Goal: Task Accomplishment & Management: Use online tool/utility

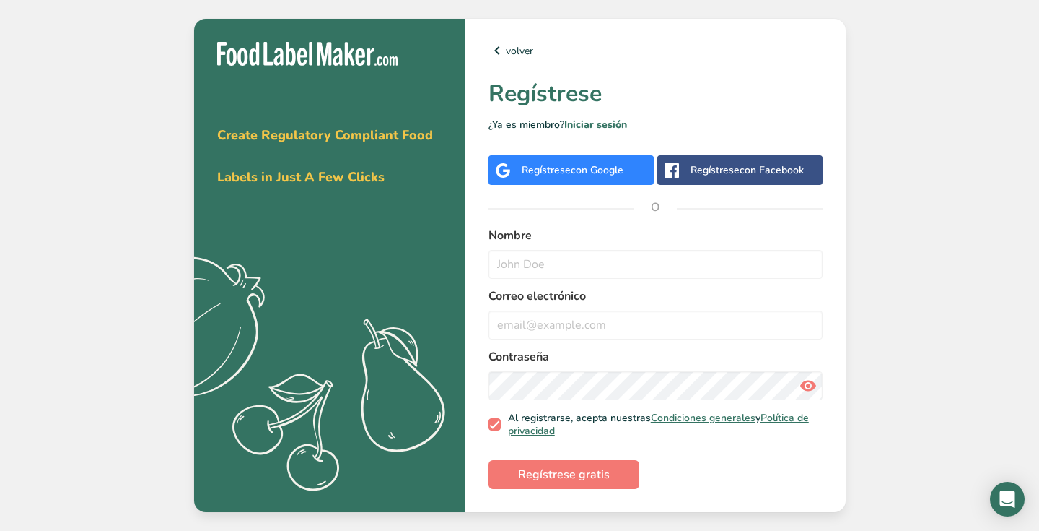
click at [600, 170] on span "con Google" at bounding box center [597, 170] width 53 height 14
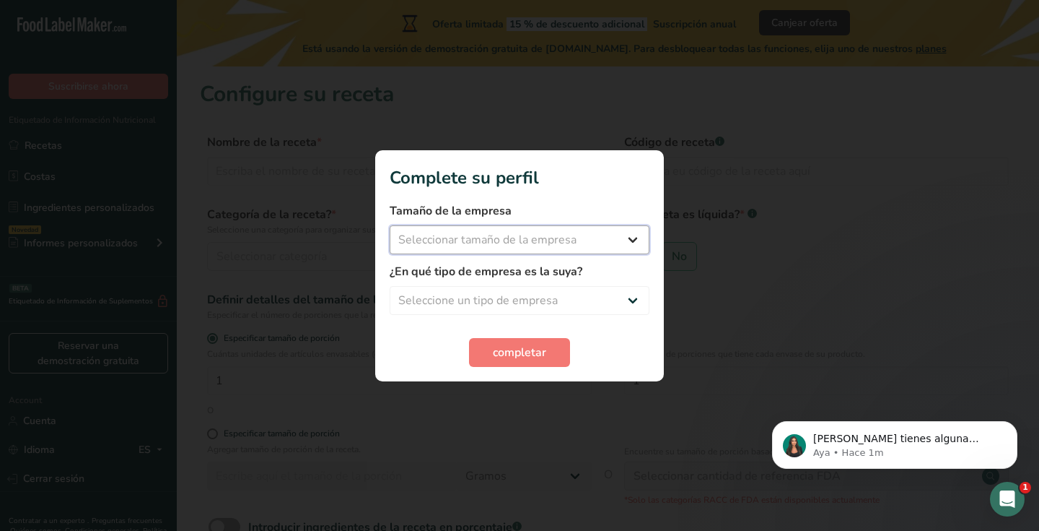
select select "1"
select select "5"
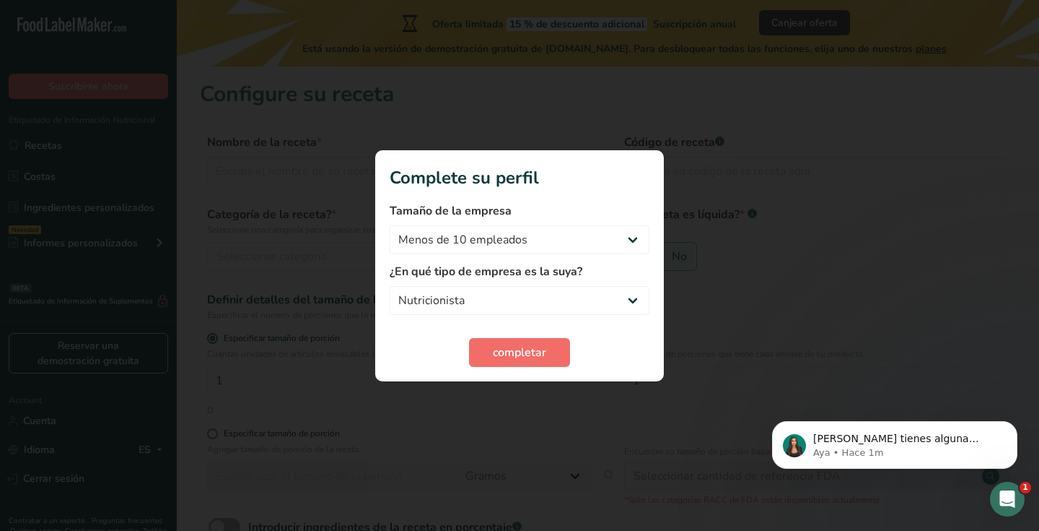
click at [523, 351] on span "completar" at bounding box center [519, 352] width 53 height 17
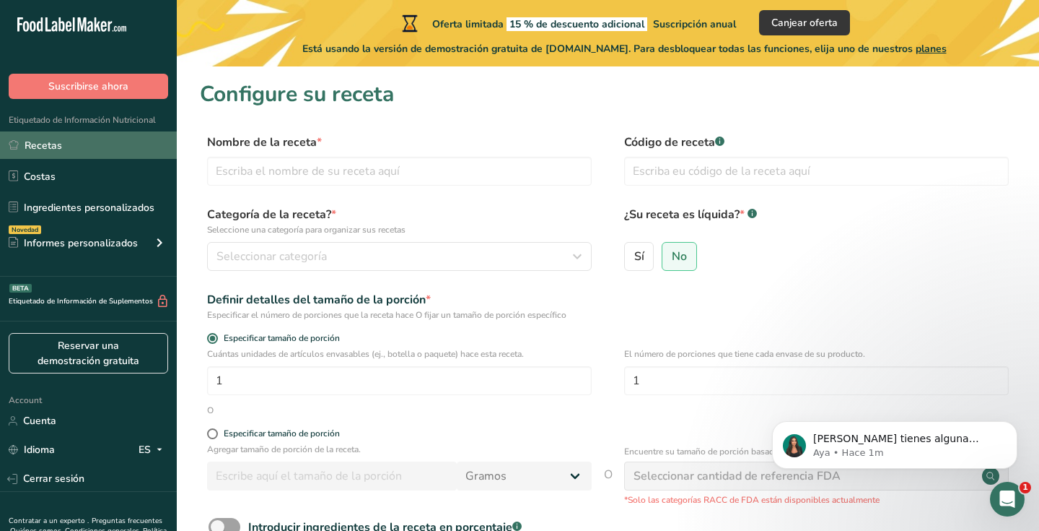
click at [97, 146] on link "Recetas" at bounding box center [88, 144] width 177 height 27
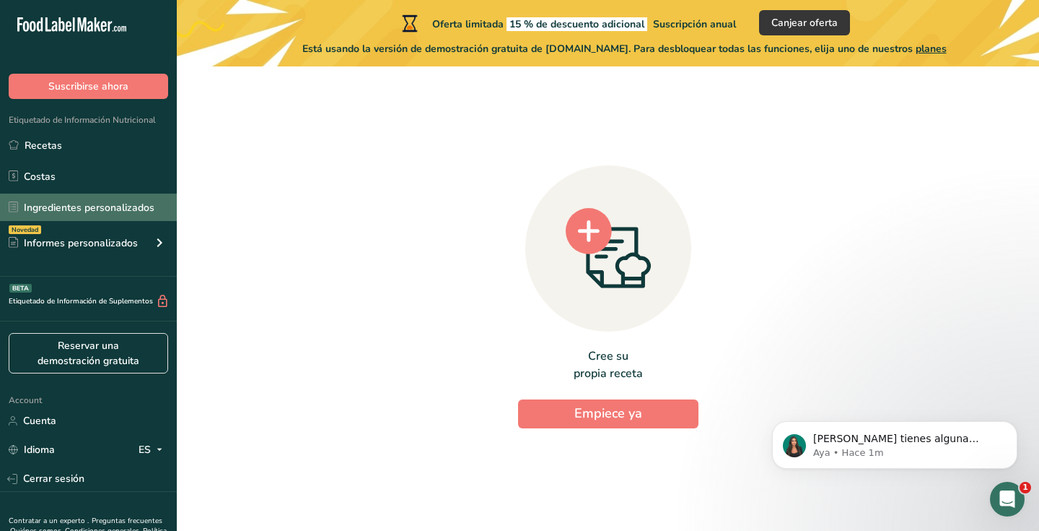
click at [72, 207] on link "Ingredientes personalizados" at bounding box center [88, 206] width 177 height 27
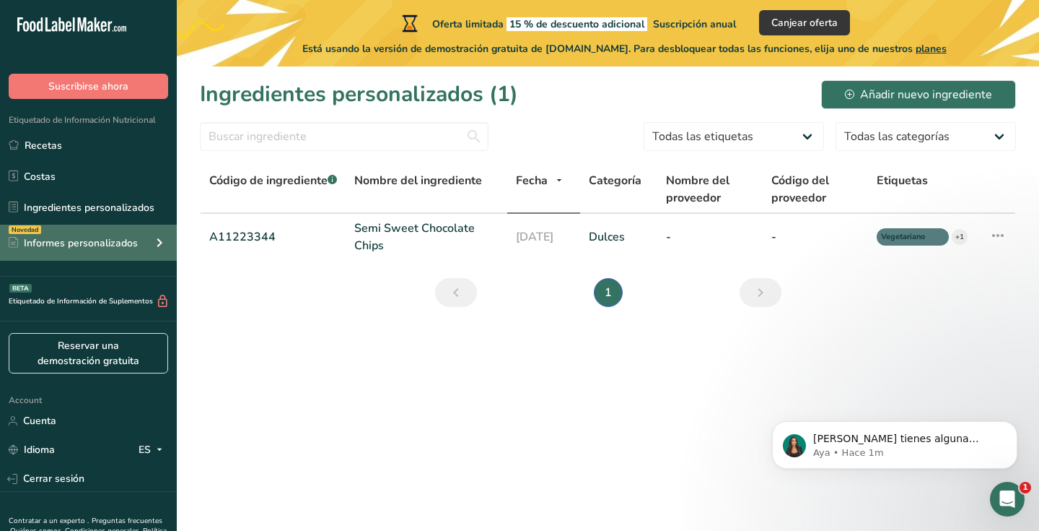
click at [91, 235] on div "Informes personalizados" at bounding box center [73, 242] width 129 height 15
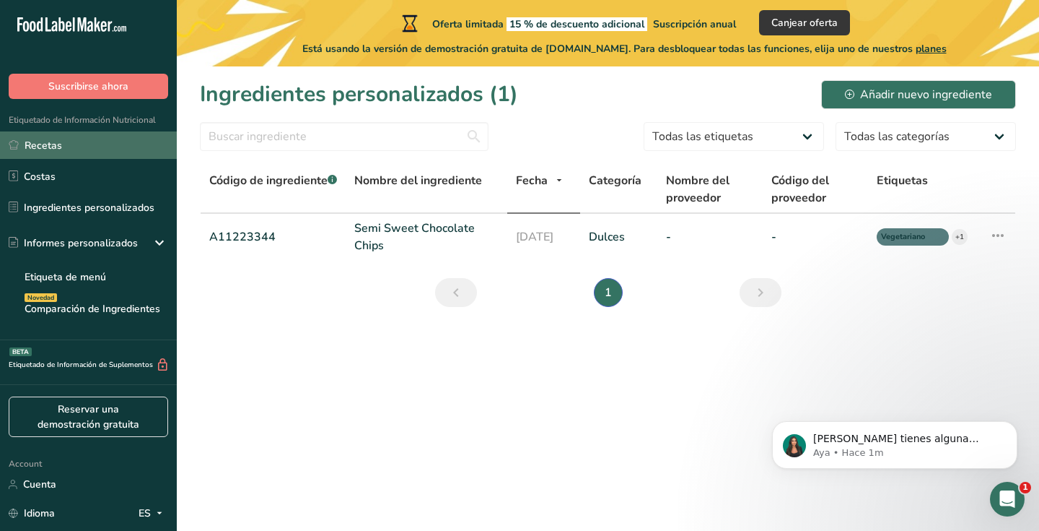
click at [102, 142] on link "Recetas" at bounding box center [88, 144] width 177 height 27
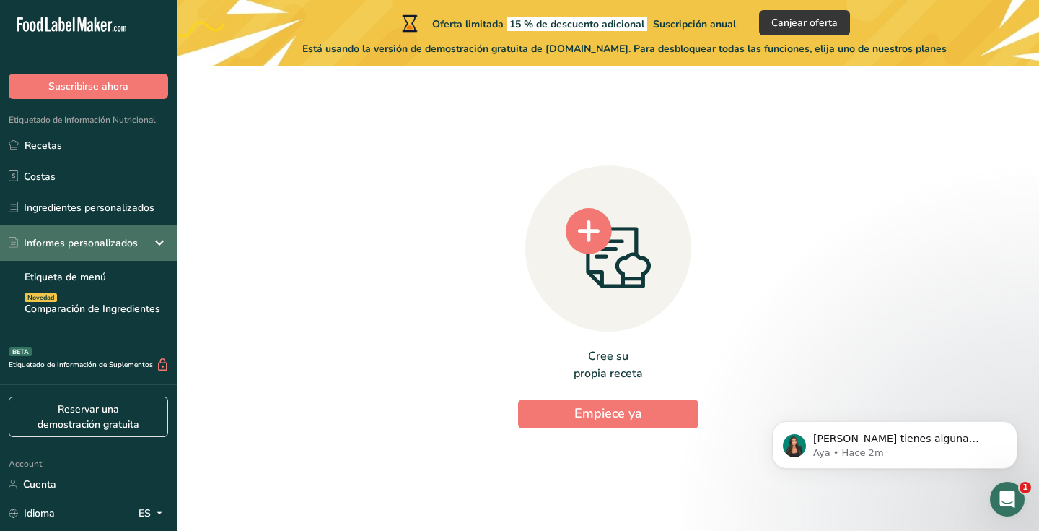
click at [153, 242] on icon at bounding box center [159, 243] width 17 height 26
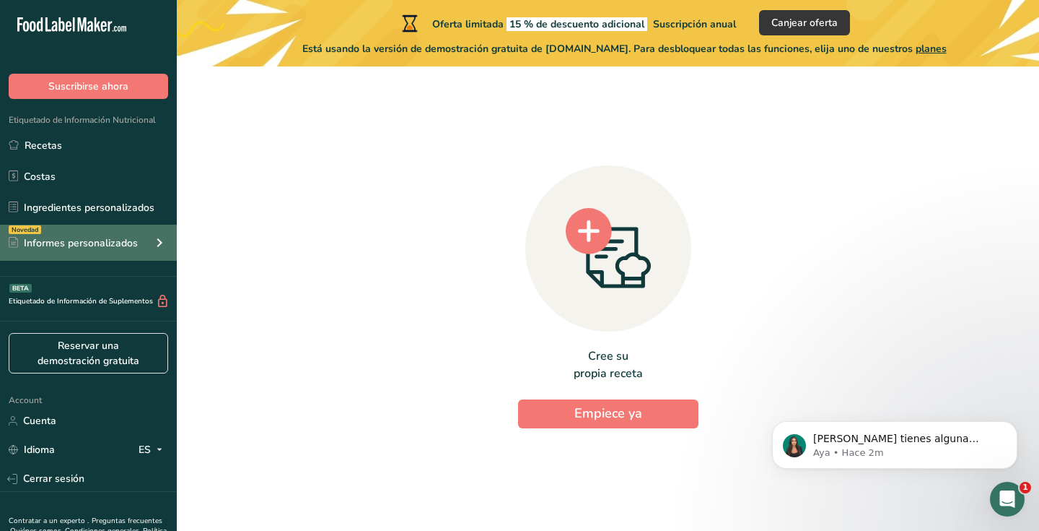
click at [153, 242] on icon at bounding box center [159, 243] width 17 height 26
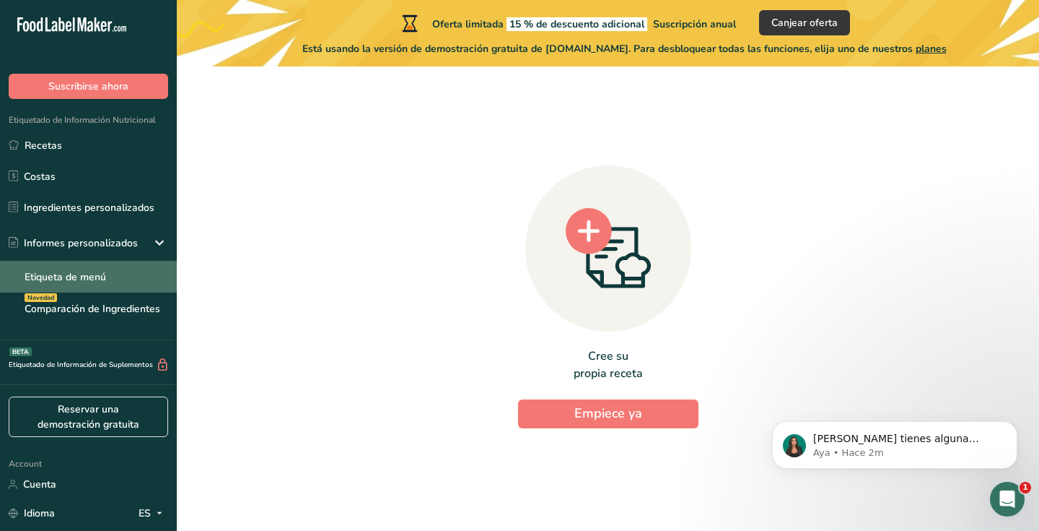
click at [132, 291] on link "Etiqueta de menú" at bounding box center [88, 277] width 177 height 32
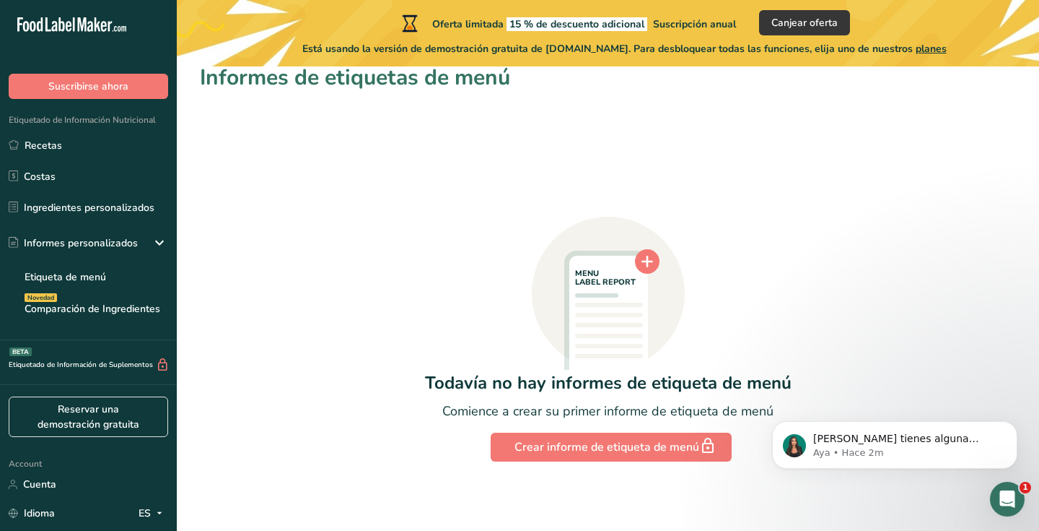
scroll to position [17, 0]
